Goal: Task Accomplishment & Management: Use online tool/utility

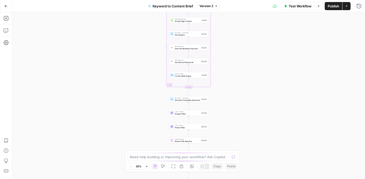
click at [4, 2] on button "Go Back" at bounding box center [6, 6] width 9 height 9
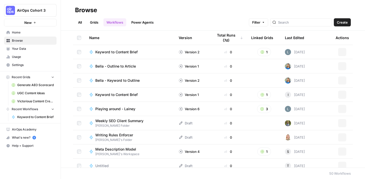
click at [27, 12] on span "AirOps Cohort 3" at bounding box center [32, 10] width 31 height 5
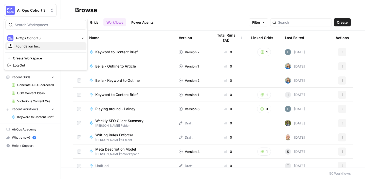
click at [37, 45] on span "Foundation Inc." at bounding box center [48, 46] width 67 height 5
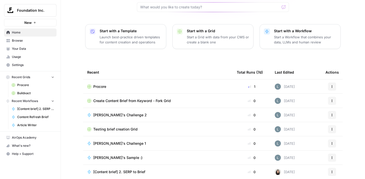
click at [98, 84] on span "Procore" at bounding box center [99, 86] width 13 height 5
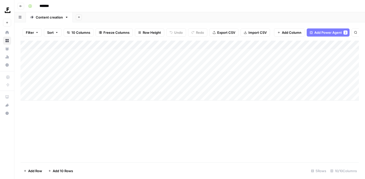
click at [188, 45] on div "Add Column" at bounding box center [190, 71] width 338 height 60
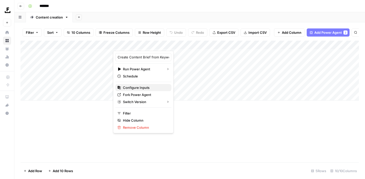
click at [142, 84] on button "Configure Inputs" at bounding box center [143, 87] width 56 height 7
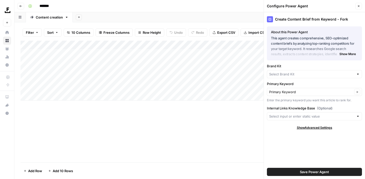
type input "Procore Internal Linking"
type input "Procore"
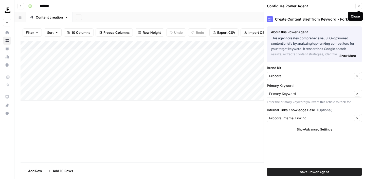
click at [359, 7] on icon "button" at bounding box center [358, 6] width 3 height 3
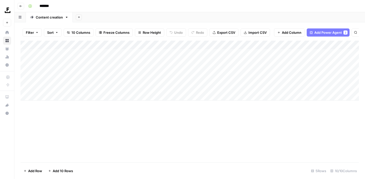
click at [135, 89] on div "Add Column" at bounding box center [190, 71] width 338 height 60
click at [189, 88] on div "Add Column" at bounding box center [190, 71] width 338 height 60
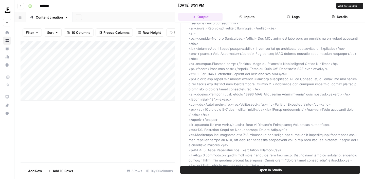
scroll to position [695, 0]
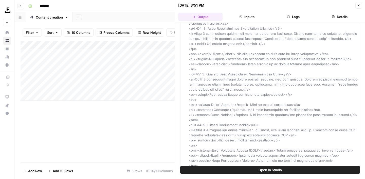
click at [264, 171] on span "Open In Studio" at bounding box center [269, 169] width 23 height 5
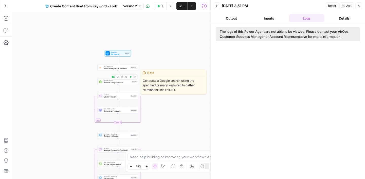
click at [116, 83] on span "Perform Google Search" at bounding box center [117, 82] width 27 height 3
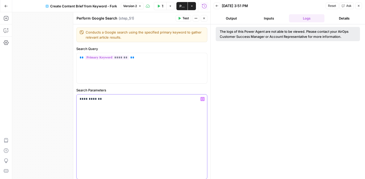
click at [93, 99] on p "**********" at bounding box center [142, 98] width 124 height 5
click at [181, 19] on button "Test" at bounding box center [182, 18] width 15 height 7
click at [230, 19] on button "Output" at bounding box center [230, 18] width 35 height 8
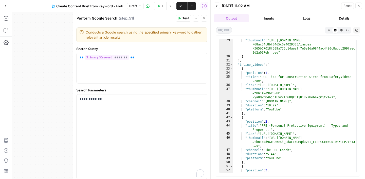
scroll to position [138, 0]
click at [328, 31] on icon "button" at bounding box center [328, 30] width 2 height 2
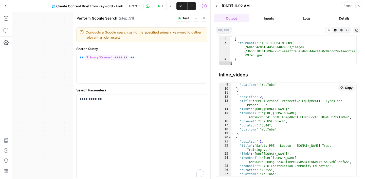
scroll to position [276, 0]
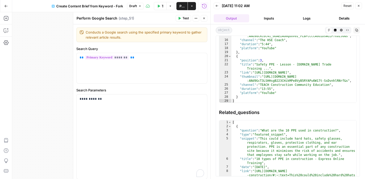
click at [307, 16] on button "Logs" at bounding box center [306, 18] width 35 height 8
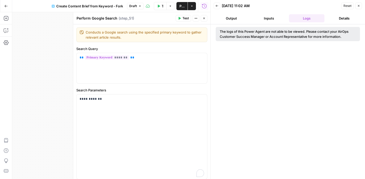
click at [239, 20] on button "Output" at bounding box center [230, 18] width 35 height 8
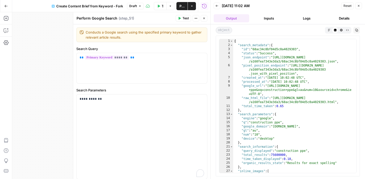
click at [339, 30] on button "HTML Viewer" at bounding box center [341, 30] width 6 height 6
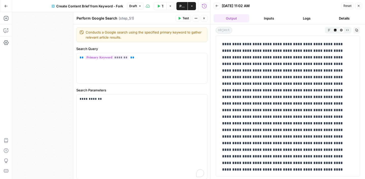
click at [349, 30] on button "Raw Output" at bounding box center [347, 30] width 6 height 6
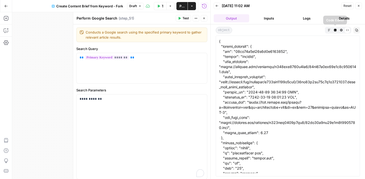
click at [335, 30] on icon "button" at bounding box center [335, 30] width 3 height 3
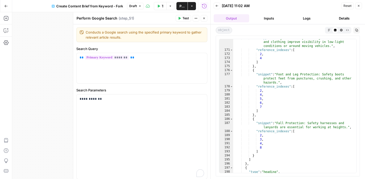
scroll to position [1753, 0]
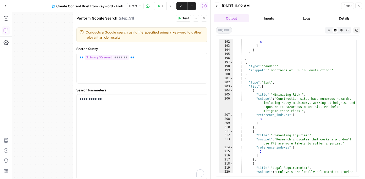
click at [4, 29] on icon "button" at bounding box center [6, 30] width 5 height 5
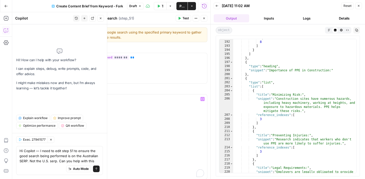
type textarea "Hi Copilot — I need to edit step 51 to ensure the good search being performed i…"
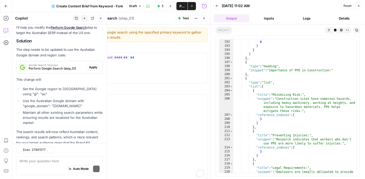
scroll to position [86, 0]
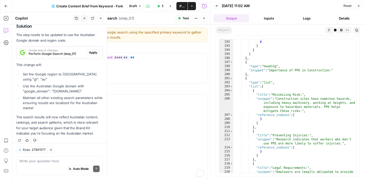
click at [96, 52] on span "Apply" at bounding box center [93, 52] width 8 height 5
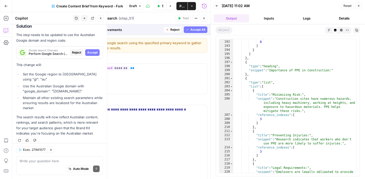
click at [196, 30] on span "Accept All" at bounding box center [197, 29] width 15 height 5
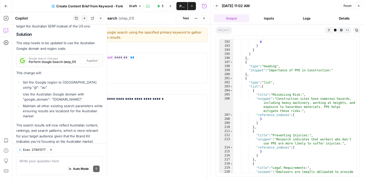
scroll to position [94, 0]
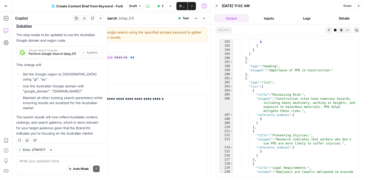
click at [183, 20] on span "Test" at bounding box center [185, 18] width 6 height 5
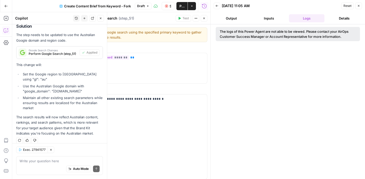
click at [236, 21] on button "Output" at bounding box center [230, 18] width 35 height 8
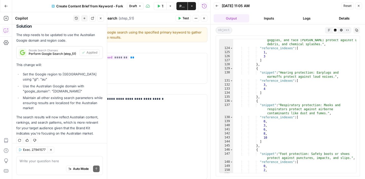
scroll to position [803, 0]
click at [50, 160] on textarea at bounding box center [59, 160] width 80 height 5
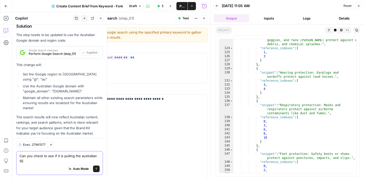
scroll to position [99, 0]
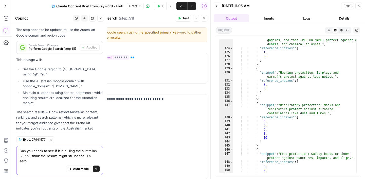
type textarea "Can you check to see if it is pulling the australian SERP? I think the results …"
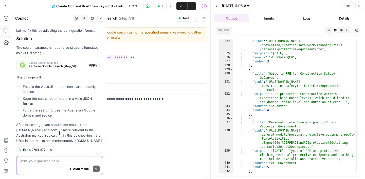
scroll to position [315, 0]
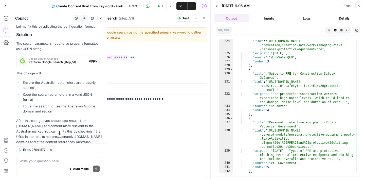
click at [96, 58] on span "Apply" at bounding box center [93, 60] width 8 height 5
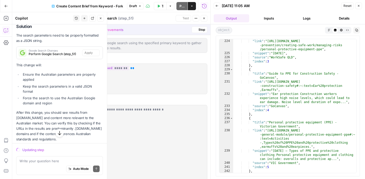
scroll to position [307, 0]
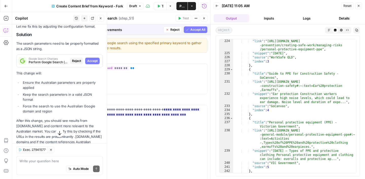
click at [196, 29] on span "Accept All" at bounding box center [197, 29] width 15 height 5
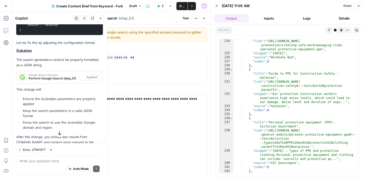
scroll to position [323, 0]
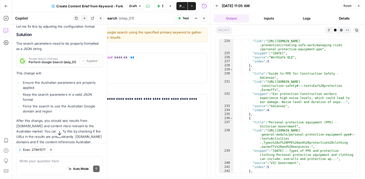
click at [181, 17] on icon "button" at bounding box center [179, 18] width 3 height 3
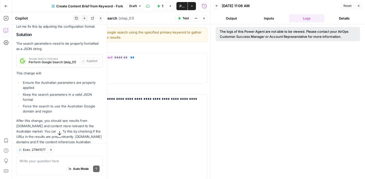
click at [182, 17] on button "Test" at bounding box center [182, 18] width 15 height 7
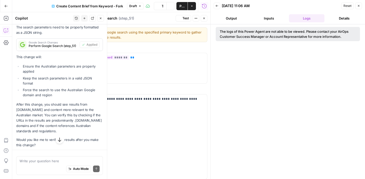
scroll to position [307, 0]
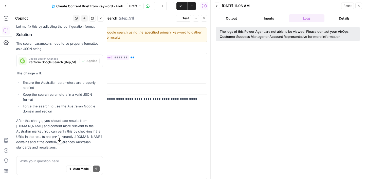
click at [235, 18] on button "Output" at bounding box center [230, 18] width 35 height 8
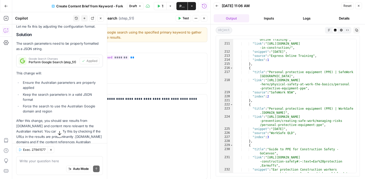
scroll to position [1191, 0]
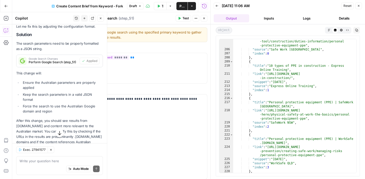
click at [182, 6] on span "Publish" at bounding box center [181, 6] width 5 height 5
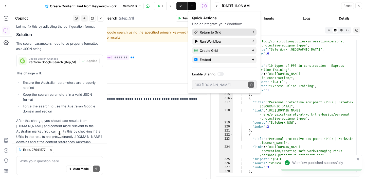
click at [216, 32] on span "Return to Grid" at bounding box center [224, 32] width 48 height 5
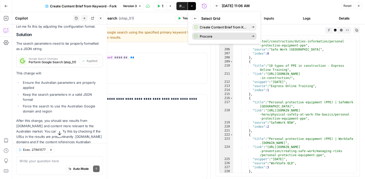
click at [209, 37] on span "Procore" at bounding box center [224, 36] width 48 height 5
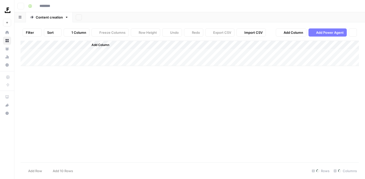
type input "*******"
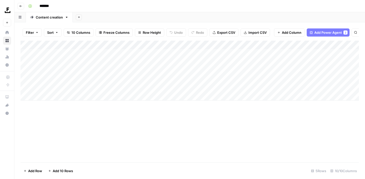
click at [120, 87] on div "Add Column" at bounding box center [190, 71] width 338 height 60
click at [195, 88] on div "Add Column" at bounding box center [190, 71] width 338 height 60
click at [154, 88] on div "Add Column" at bounding box center [190, 71] width 338 height 60
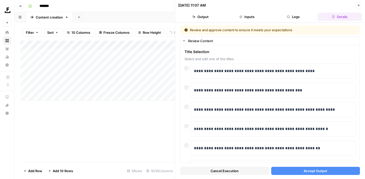
click at [291, 171] on button "Accept Output" at bounding box center [315, 170] width 89 height 8
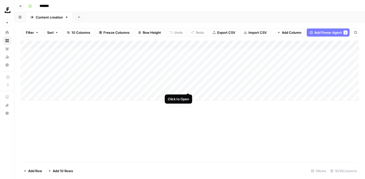
click at [188, 86] on div "Add Column" at bounding box center [190, 71] width 338 height 60
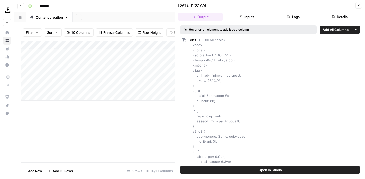
click at [244, 19] on button "Inputs" at bounding box center [246, 17] width 44 height 8
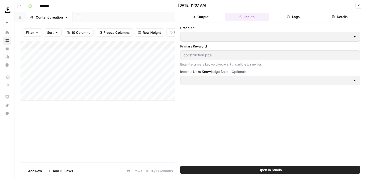
type input "Procore Internal Linking"
type input "Procore"
click at [202, 17] on button "Output" at bounding box center [200, 17] width 44 height 8
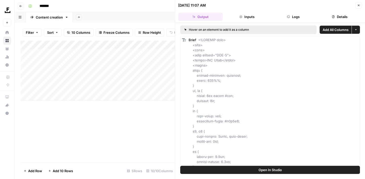
click at [359, 6] on icon "button" at bounding box center [358, 5] width 3 height 3
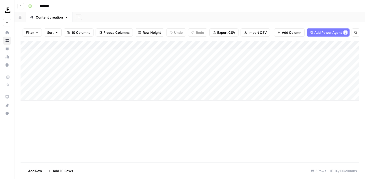
click at [223, 90] on div "Add Column" at bounding box center [190, 71] width 338 height 60
click at [240, 88] on div "Add Column" at bounding box center [190, 71] width 338 height 60
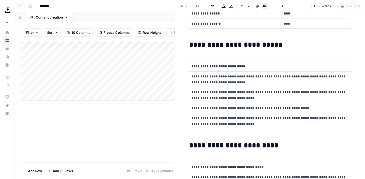
scroll to position [55, 0]
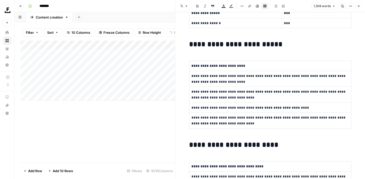
click at [49, 95] on div "Add Column" at bounding box center [98, 71] width 154 height 60
type textarea "**********"
click at [141, 94] on div "Add Column" at bounding box center [98, 75] width 154 height 68
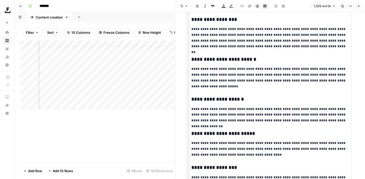
scroll to position [691, 0]
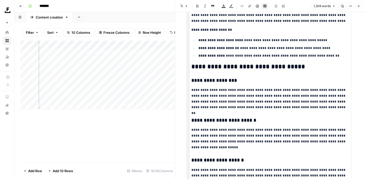
click at [358, 7] on button "Close" at bounding box center [358, 6] width 7 height 7
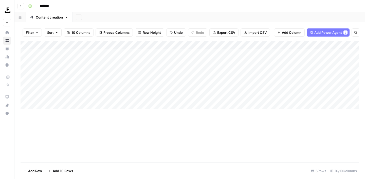
click at [188, 45] on div "Add Column" at bounding box center [190, 75] width 338 height 68
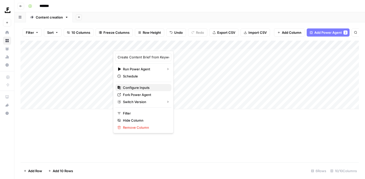
click at [136, 88] on span "Configure Inputs" at bounding box center [145, 87] width 44 height 5
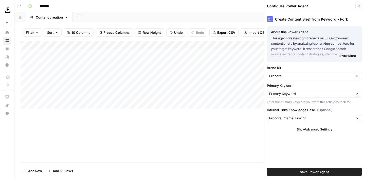
click at [357, 5] on icon "button" at bounding box center [358, 6] width 3 height 3
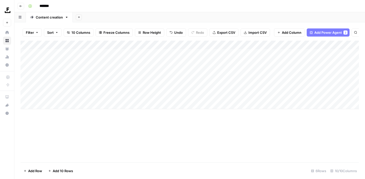
click at [146, 95] on div "Add Column" at bounding box center [190, 75] width 338 height 68
click at [193, 97] on div "Add Column" at bounding box center [190, 75] width 338 height 68
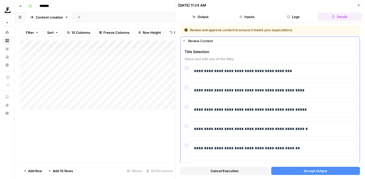
click at [188, 89] on div at bounding box center [187, 86] width 6 height 7
click at [184, 86] on div "**********" at bounding box center [269, 150] width 179 height 211
click at [298, 171] on button "Accept Output" at bounding box center [315, 170] width 89 height 8
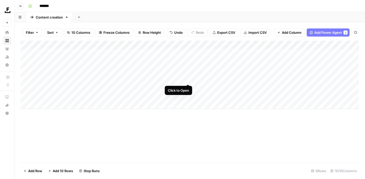
click at [188, 81] on div "Add Column" at bounding box center [190, 75] width 338 height 68
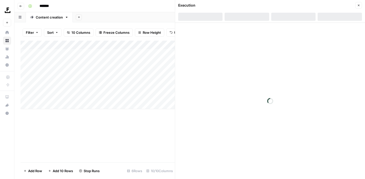
click at [359, 6] on icon "button" at bounding box center [359, 6] width 2 height 2
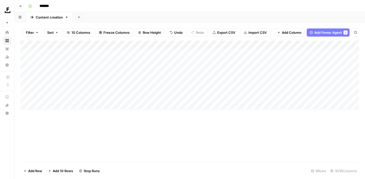
click at [187, 87] on div "Add Column" at bounding box center [190, 75] width 338 height 68
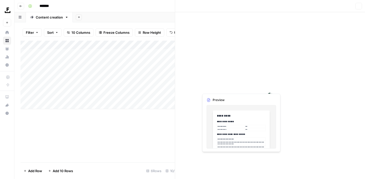
click at [239, 87] on div at bounding box center [270, 95] width 190 height 166
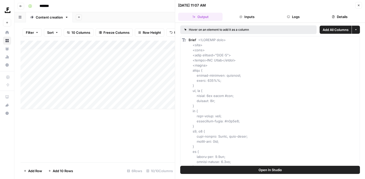
click at [359, 6] on icon "button" at bounding box center [358, 5] width 3 height 3
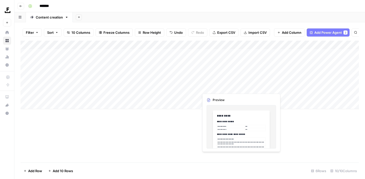
click at [222, 88] on div "Add Column" at bounding box center [190, 75] width 338 height 68
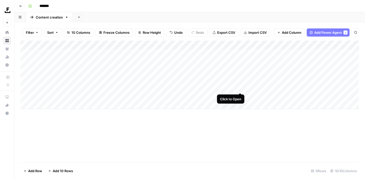
click at [240, 86] on div "Add Column" at bounding box center [190, 75] width 338 height 68
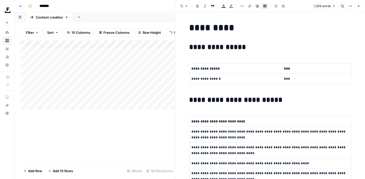
click at [340, 6] on span "Copy" at bounding box center [340, 6] width 0 height 0
click at [360, 4] on button "Close" at bounding box center [358, 6] width 7 height 7
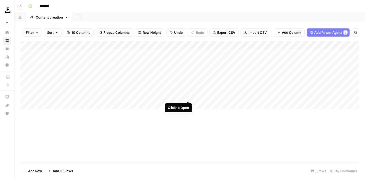
click at [187, 95] on div "Add Column" at bounding box center [190, 75] width 338 height 68
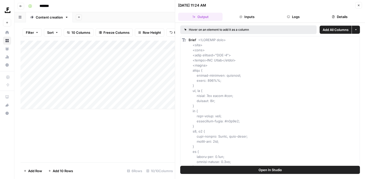
click at [359, 5] on icon "button" at bounding box center [359, 6] width 2 height 2
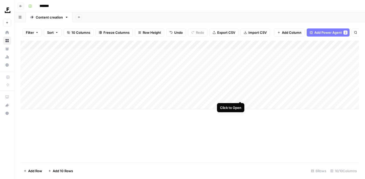
click at [240, 96] on div "Add Column" at bounding box center [190, 75] width 338 height 68
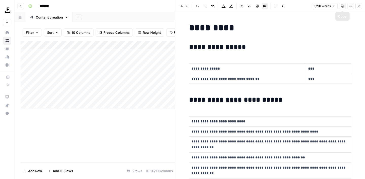
click at [341, 7] on icon "button" at bounding box center [342, 6] width 3 height 3
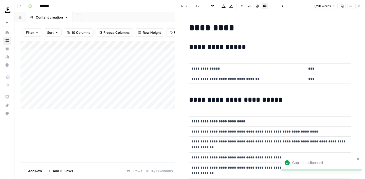
click at [105, 97] on div "Add Column" at bounding box center [98, 75] width 154 height 68
click at [357, 9] on button "Close" at bounding box center [358, 6] width 7 height 7
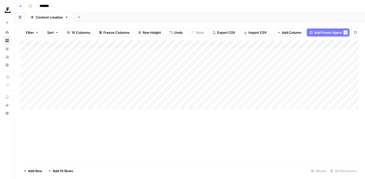
click at [188, 96] on div "Add Column" at bounding box center [190, 75] width 338 height 68
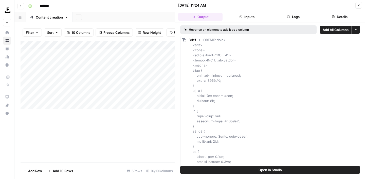
click at [359, 8] on button "Close" at bounding box center [358, 5] width 7 height 7
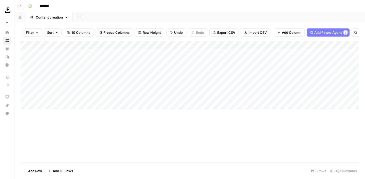
click at [171, 95] on div "Add Column" at bounding box center [190, 75] width 338 height 68
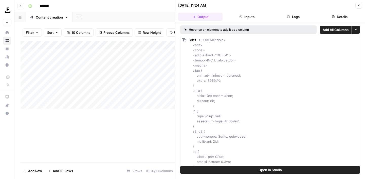
click at [278, 170] on span "Open In Studio" at bounding box center [269, 169] width 23 height 5
click at [361, 5] on button "Close" at bounding box center [358, 5] width 7 height 7
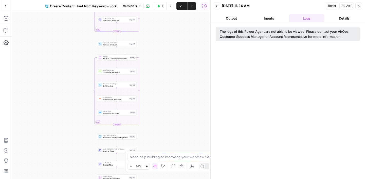
click at [113, 60] on div "Iteration Analyze Content for Top Ranking Pages Step 89 Copy step Delete step E…" at bounding box center [116, 57] width 39 height 6
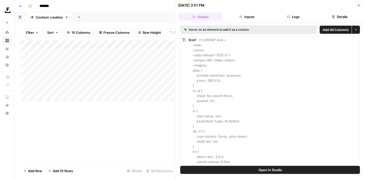
scroll to position [695, 0]
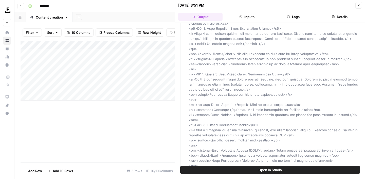
click at [359, 4] on icon "button" at bounding box center [358, 5] width 3 height 3
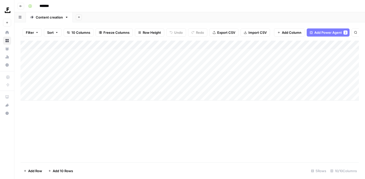
click at [7, 42] on icon at bounding box center [7, 40] width 3 height 3
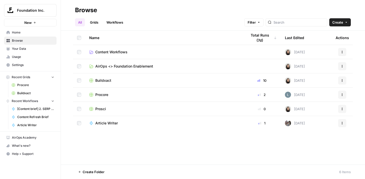
click at [109, 80] on span "Buildxact" at bounding box center [103, 80] width 16 height 5
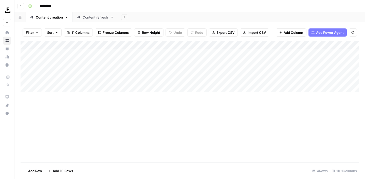
click at [96, 18] on div "Content refresh" at bounding box center [96, 17] width 26 height 5
click at [264, 70] on div "Add Column" at bounding box center [190, 66] width 338 height 51
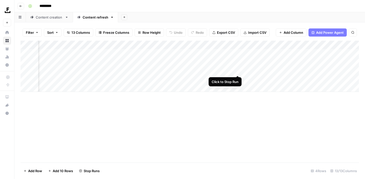
click at [237, 70] on div "Add Column" at bounding box center [190, 66] width 338 height 51
click at [22, 70] on div "Add Column" at bounding box center [190, 66] width 338 height 51
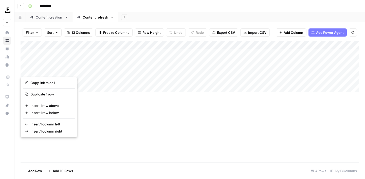
click at [27, 70] on button "button" at bounding box center [30, 70] width 18 height 9
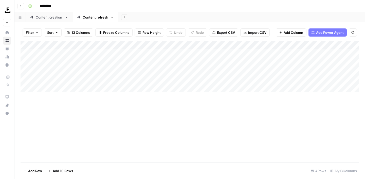
click at [120, 99] on div "Add Column" at bounding box center [190, 102] width 338 height 122
click at [27, 70] on div "Add Column" at bounding box center [190, 66] width 338 height 51
click at [31, 168] on span "Delete 1 Row" at bounding box center [34, 170] width 20 height 5
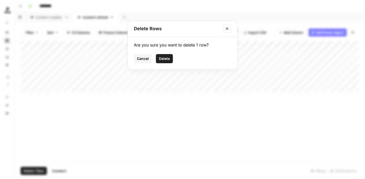
click at [162, 65] on div "Are you sure you want to delete 1 row? Cancel Delete" at bounding box center [182, 53] width 109 height 32
click at [164, 62] on button "Delete" at bounding box center [164, 58] width 17 height 9
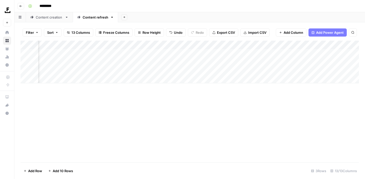
scroll to position [0, 64]
click at [333, 62] on div "Add Column" at bounding box center [190, 62] width 338 height 43
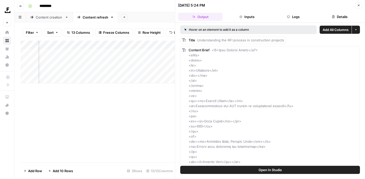
click at [357, 6] on icon "button" at bounding box center [358, 5] width 3 height 3
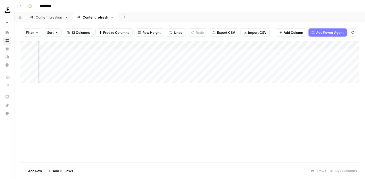
scroll to position [0, 152]
click at [281, 61] on div "Add Column" at bounding box center [190, 62] width 338 height 43
click at [325, 61] on div "Add Column" at bounding box center [190, 62] width 338 height 43
click at [336, 63] on div "Add Column" at bounding box center [190, 62] width 338 height 43
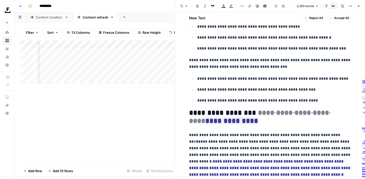
scroll to position [1995, 0]
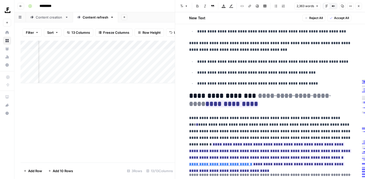
click at [359, 7] on icon "button" at bounding box center [358, 6] width 3 height 3
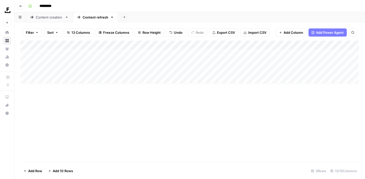
click at [214, 53] on div "Add Column" at bounding box center [190, 62] width 338 height 43
click at [222, 53] on div "Add Column" at bounding box center [190, 62] width 338 height 43
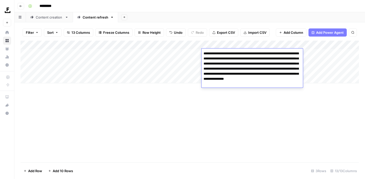
drag, startPoint x: 270, startPoint y: 74, endPoint x: 291, endPoint y: 70, distance: 22.3
click at [291, 70] on textarea "**********" at bounding box center [251, 68] width 101 height 37
type textarea "**********"
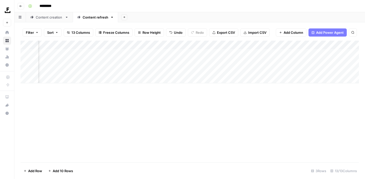
scroll to position [0, 153]
click at [279, 52] on div "Add Column" at bounding box center [190, 62] width 338 height 43
click at [271, 55] on div "Add Column" at bounding box center [190, 62] width 338 height 43
click at [83, 63] on div "Add Column" at bounding box center [190, 62] width 338 height 43
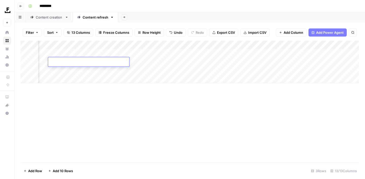
paste textarea "**********"
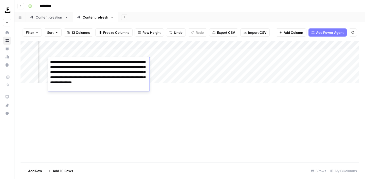
drag, startPoint x: 85, startPoint y: 78, endPoint x: 99, endPoint y: 74, distance: 14.1
click at [99, 74] on textarea "**********" at bounding box center [98, 74] width 101 height 32
type textarea "**********"
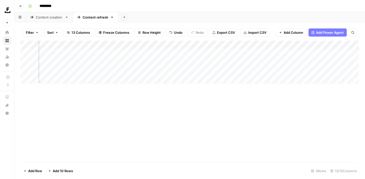
click at [278, 53] on div "Add Column" at bounding box center [190, 62] width 338 height 43
click at [278, 52] on div "Add Column" at bounding box center [190, 62] width 338 height 43
click at [278, 52] on textarea "**********" at bounding box center [295, 53] width 81 height 7
click at [266, 109] on div "Add Column" at bounding box center [190, 102] width 338 height 122
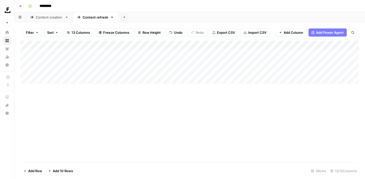
click at [301, 45] on div "Add Column" at bounding box center [190, 62] width 338 height 43
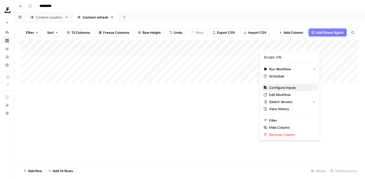
click at [284, 88] on span "Configure Inputs" at bounding box center [291, 87] width 44 height 5
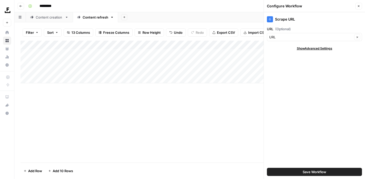
click at [360, 7] on button "Close" at bounding box center [358, 6] width 7 height 7
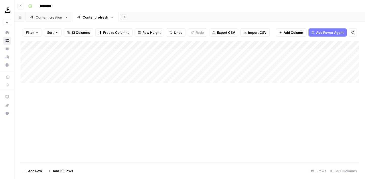
click at [134, 45] on div "Add Column" at bounding box center [190, 62] width 338 height 43
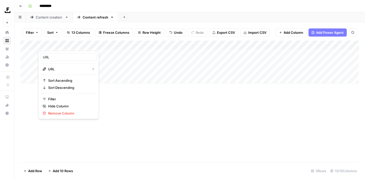
click at [138, 103] on div "Add Column" at bounding box center [190, 102] width 338 height 122
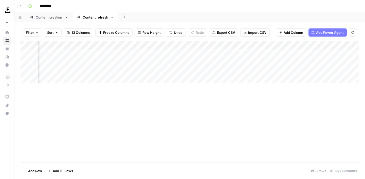
scroll to position [0, 140]
click at [211, 45] on div "Add Column" at bounding box center [190, 62] width 338 height 43
click at [258, 45] on div "Add Column" at bounding box center [190, 62] width 338 height 43
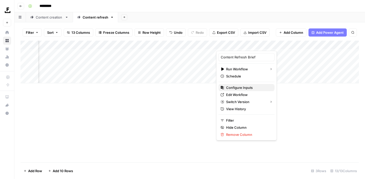
click at [245, 86] on span "Configure Inputs" at bounding box center [248, 87] width 44 height 5
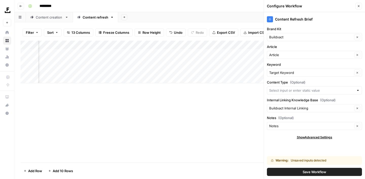
click at [358, 5] on icon "button" at bounding box center [358, 6] width 3 height 3
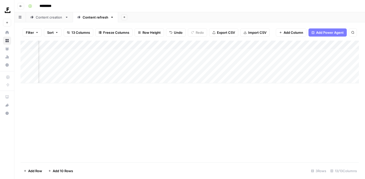
scroll to position [0, 95]
click at [309, 45] on div "Add Column" at bounding box center [190, 62] width 338 height 43
click at [308, 45] on div at bounding box center [333, 46] width 53 height 10
click at [284, 54] on div "Add Column" at bounding box center [190, 62] width 338 height 43
click at [309, 54] on div "Add Column" at bounding box center [190, 62] width 338 height 43
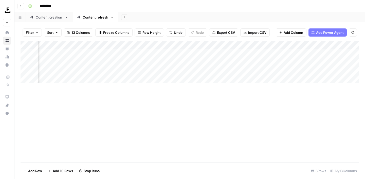
click at [309, 62] on div "Add Column" at bounding box center [190, 62] width 338 height 43
click at [208, 123] on div "Add Column" at bounding box center [190, 102] width 338 height 122
click at [255, 61] on div "Add Column" at bounding box center [190, 62] width 338 height 43
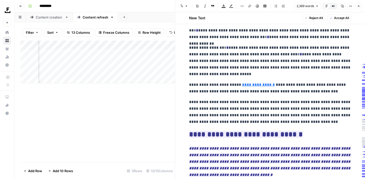
scroll to position [929, 0]
click at [358, 6] on icon "button" at bounding box center [358, 6] width 3 height 3
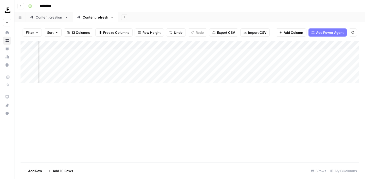
scroll to position [0, 24]
click at [79, 62] on div "Add Column" at bounding box center [190, 62] width 338 height 43
click at [85, 61] on div "Add Column" at bounding box center [190, 62] width 338 height 43
click at [113, 93] on div "Add Column" at bounding box center [190, 102] width 338 height 122
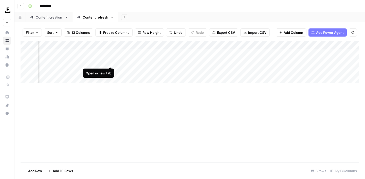
click at [109, 60] on div "Add Column" at bounding box center [190, 62] width 338 height 43
click at [269, 61] on div "Add Column" at bounding box center [190, 62] width 338 height 43
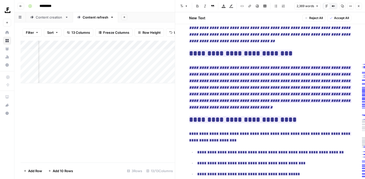
scroll to position [1211, 0]
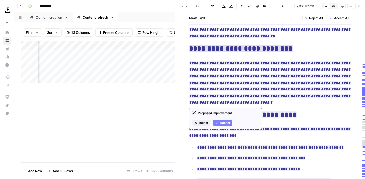
click at [256, 45] on ins "**********" at bounding box center [240, 48] width 103 height 7
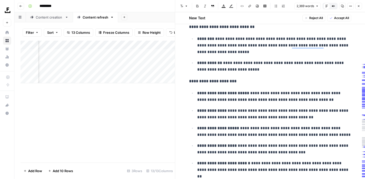
scroll to position [0, 0]
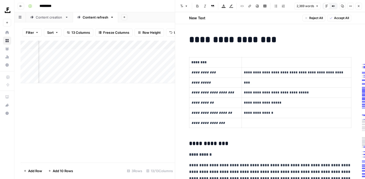
click at [357, 6] on icon "button" at bounding box center [358, 6] width 3 height 3
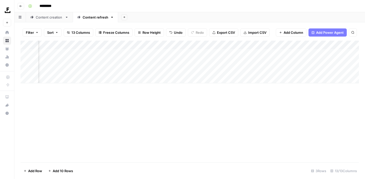
click at [254, 54] on div "Add Column" at bounding box center [190, 62] width 338 height 43
click at [271, 53] on div "Add Column" at bounding box center [190, 62] width 338 height 43
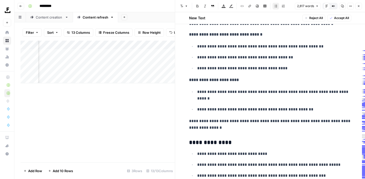
scroll to position [433, 0]
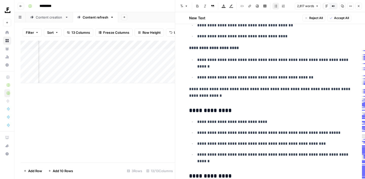
click at [356, 5] on button "Close" at bounding box center [358, 6] width 7 height 7
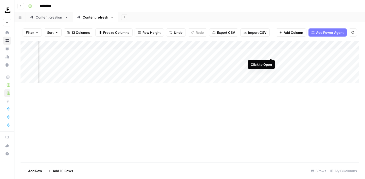
click at [271, 54] on div "Add Column" at bounding box center [190, 62] width 338 height 43
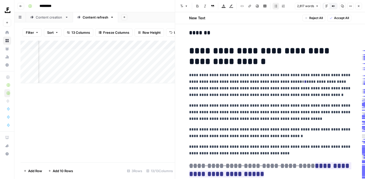
scroll to position [759, 0]
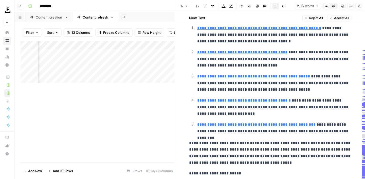
type input "[URL][DOMAIN_NAME]"
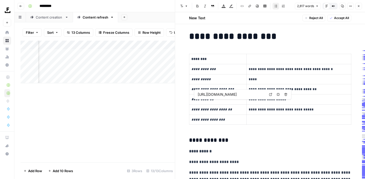
scroll to position [0, 0]
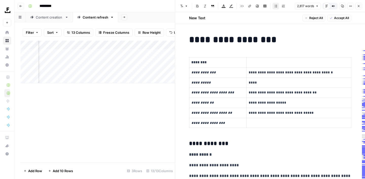
click at [260, 121] on p at bounding box center [298, 123] width 100 height 6
click at [257, 124] on p "To enrich screen reader interactions, please activate Accessibility in Grammarl…" at bounding box center [298, 123] width 100 height 6
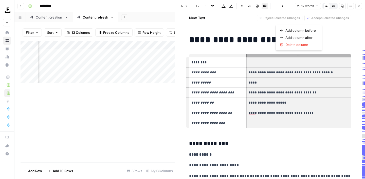
click at [359, 5] on icon "button" at bounding box center [358, 6] width 3 height 3
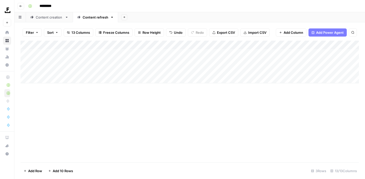
click at [198, 44] on div "Add Column" at bounding box center [190, 62] width 338 height 43
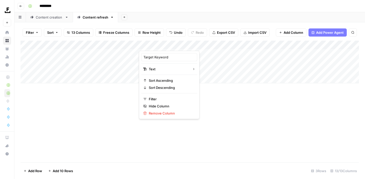
click at [219, 117] on div "Add Column" at bounding box center [190, 102] width 338 height 122
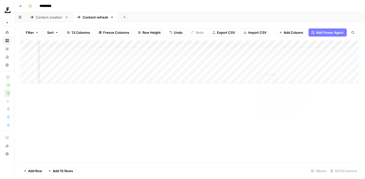
scroll to position [0, 397]
click at [342, 45] on span "Add Column" at bounding box center [347, 45] width 18 height 5
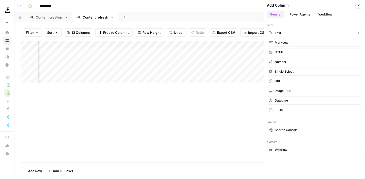
click at [288, 35] on button "Text" at bounding box center [314, 33] width 95 height 8
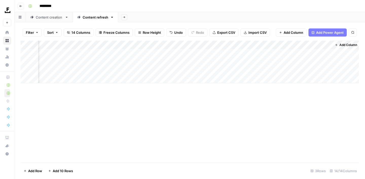
scroll to position [0, 470]
drag, startPoint x: 285, startPoint y: 47, endPoint x: 35, endPoint y: 49, distance: 250.7
click at [35, 49] on div "Add Column" at bounding box center [190, 62] width 338 height 43
drag, startPoint x: 143, startPoint y: 42, endPoint x: 57, endPoint y: 42, distance: 85.8
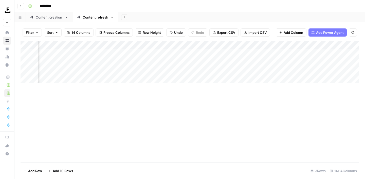
click at [57, 42] on div "Add Column" at bounding box center [190, 62] width 338 height 43
drag, startPoint x: 233, startPoint y: 43, endPoint x: 85, endPoint y: 45, distance: 148.2
click at [85, 45] on div "Add Column" at bounding box center [190, 62] width 338 height 43
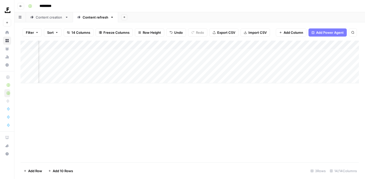
drag, startPoint x: 219, startPoint y: 45, endPoint x: 163, endPoint y: 45, distance: 55.2
click at [163, 45] on div "Add Column" at bounding box center [190, 62] width 338 height 43
drag, startPoint x: 201, startPoint y: 44, endPoint x: 187, endPoint y: 44, distance: 13.4
click at [187, 44] on div "Add Column" at bounding box center [190, 62] width 338 height 43
click at [182, 45] on div "Add Column" at bounding box center [190, 62] width 338 height 43
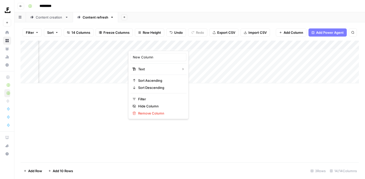
click at [191, 142] on div "Add Column" at bounding box center [190, 102] width 338 height 122
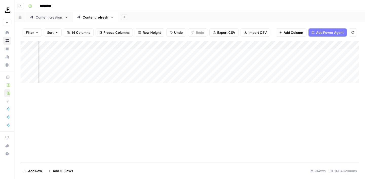
click at [183, 46] on div "Add Column" at bounding box center [190, 62] width 338 height 43
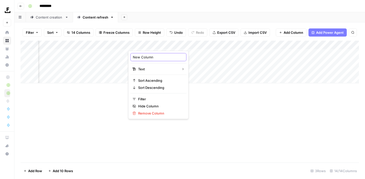
click at [151, 59] on input "New Column" at bounding box center [158, 56] width 51 height 5
drag, startPoint x: 157, startPoint y: 58, endPoint x: 128, endPoint y: 58, distance: 28.9
click at [128, 58] on body "Foundation Inc. New Home Browse Your Data Usage Settings Recent Grids Procore B…" at bounding box center [182, 89] width 365 height 179
type input "N"
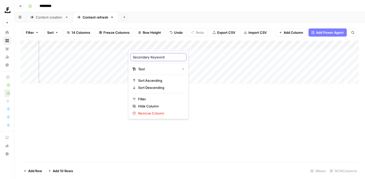
type input "Secondary Keywords"
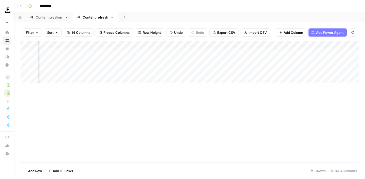
click at [137, 55] on div "Add Column" at bounding box center [190, 62] width 338 height 43
click at [137, 54] on div "Add Column" at bounding box center [190, 62] width 338 height 43
type textarea "**********"
click at [145, 62] on div "Add Column" at bounding box center [190, 62] width 338 height 43
type textarea "**********"
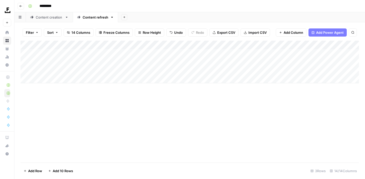
click at [220, 57] on div "Add Column" at bounding box center [190, 62] width 338 height 43
click at [220, 61] on div "Add Column" at bounding box center [190, 62] width 338 height 43
click at [193, 108] on div "Add Column" at bounding box center [190, 102] width 338 height 122
click at [182, 45] on div "Add Column" at bounding box center [190, 62] width 338 height 43
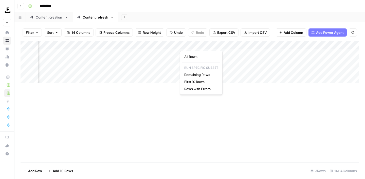
click at [155, 94] on div "Add Column" at bounding box center [190, 102] width 338 height 122
click at [182, 53] on div "Add Column" at bounding box center [190, 62] width 338 height 43
click at [49, 19] on div "Content creation" at bounding box center [49, 17] width 27 height 5
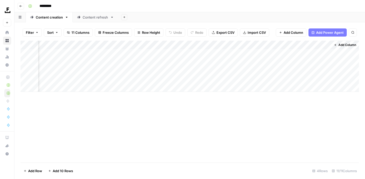
click at [348, 46] on span "Add Column" at bounding box center [347, 45] width 18 height 5
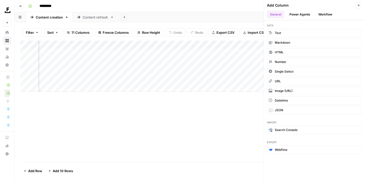
click at [223, 122] on div "Add Column" at bounding box center [190, 102] width 338 height 122
click at [360, 5] on button "Close" at bounding box center [358, 5] width 7 height 7
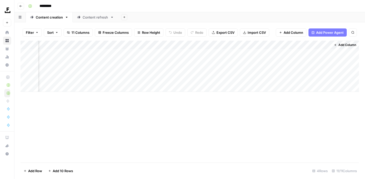
drag, startPoint x: 312, startPoint y: 47, endPoint x: 296, endPoint y: 47, distance: 16.7
click at [296, 47] on div "Add Column" at bounding box center [190, 66] width 338 height 51
click at [175, 46] on div "Add Column" at bounding box center [190, 66] width 338 height 51
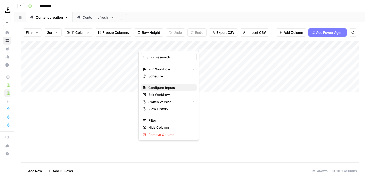
click at [166, 86] on span "Configure Inputs" at bounding box center [170, 87] width 44 height 5
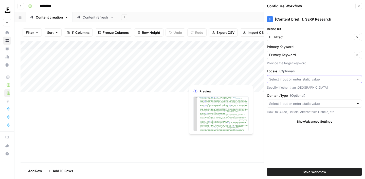
click at [292, 80] on input "Locale (Optional)" at bounding box center [311, 78] width 85 height 5
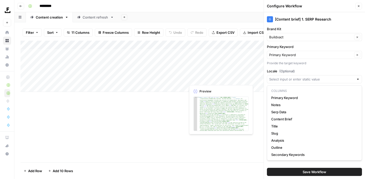
click at [312, 66] on div "[Content brief] 1. SERP Research Brand Kit Buildxact Clear Primary Keyword Prim…" at bounding box center [314, 95] width 101 height 166
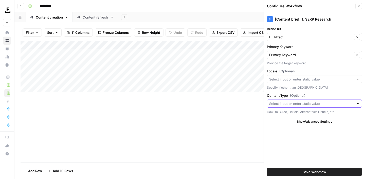
click at [311, 105] on input "Content Type (Optional)" at bounding box center [311, 103] width 85 height 5
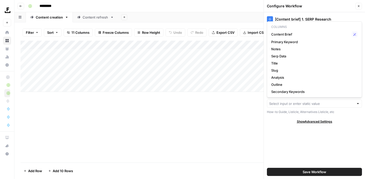
click at [285, 139] on div "[Content brief] 1. SERP Research Brand Kit Buildxact Clear Primary Keyword Prim…" at bounding box center [314, 95] width 101 height 166
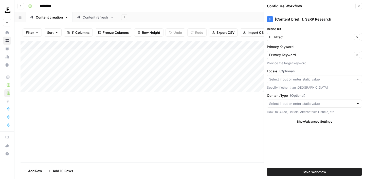
click at [223, 142] on div "Add Column" at bounding box center [190, 102] width 338 height 122
click at [356, 7] on button "Close" at bounding box center [358, 6] width 7 height 7
